Goal: Transaction & Acquisition: Purchase product/service

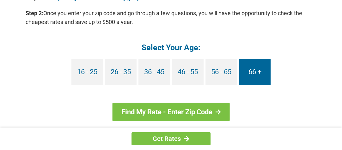
scroll to position [608, 0]
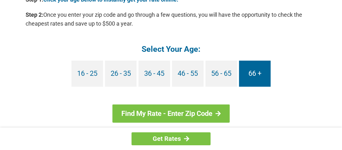
click at [251, 69] on link "66 +" at bounding box center [255, 74] width 32 height 26
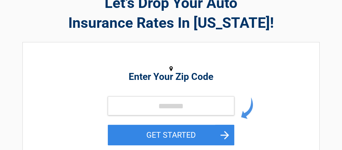
scroll to position [45, 0]
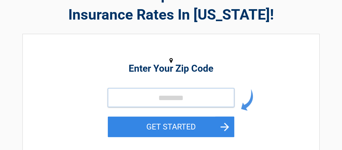
click at [160, 96] on input "tel" at bounding box center [171, 97] width 126 height 19
type input "*****"
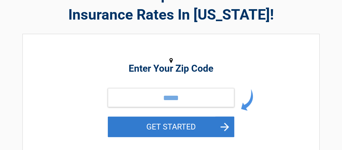
click at [168, 127] on button "GET STARTED" at bounding box center [171, 127] width 126 height 21
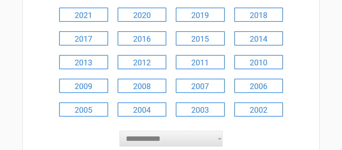
scroll to position [135, 0]
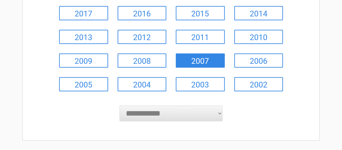
click at [205, 59] on link "2007" at bounding box center [200, 60] width 49 height 14
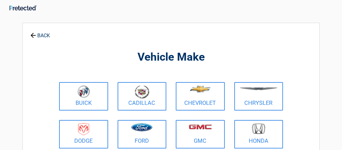
scroll to position [0, 0]
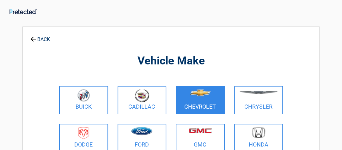
click at [199, 99] on figure at bounding box center [199, 96] width 41 height 14
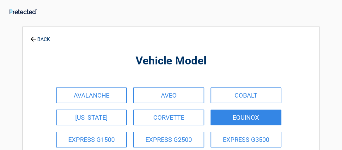
click at [241, 114] on link "EQUINOX" at bounding box center [245, 118] width 71 height 16
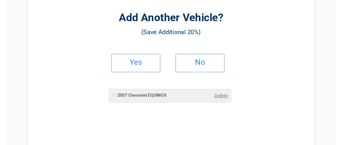
scroll to position [45, 0]
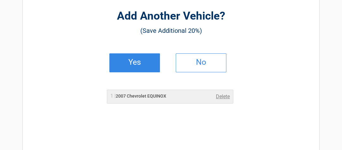
click at [131, 60] on h2 "Yes" at bounding box center [134, 62] width 37 height 4
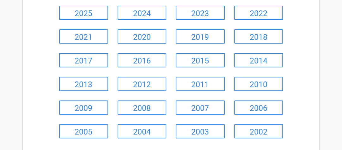
scroll to position [90, 0]
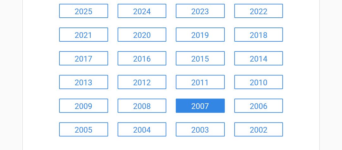
click at [193, 104] on link "2007" at bounding box center [200, 106] width 49 height 14
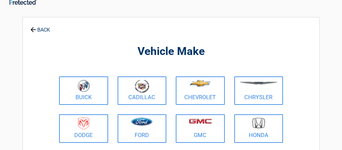
scroll to position [0, 0]
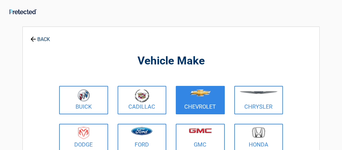
click at [193, 93] on img at bounding box center [200, 92] width 21 height 7
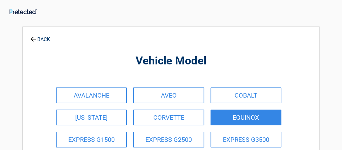
click at [244, 117] on link "EQUINOX" at bounding box center [245, 118] width 71 height 16
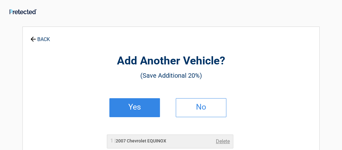
click at [141, 105] on h2 "Yes" at bounding box center [134, 107] width 37 height 4
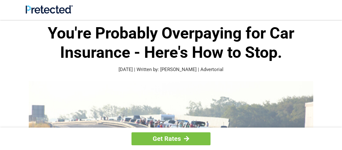
scroll to position [608, 0]
